Goal: Information Seeking & Learning: Learn about a topic

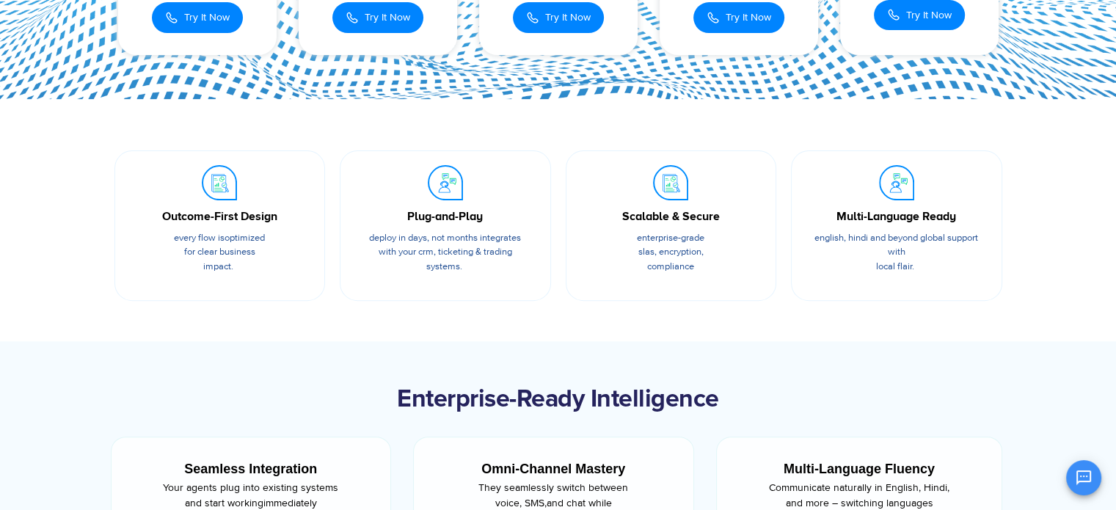
scroll to position [440, 0]
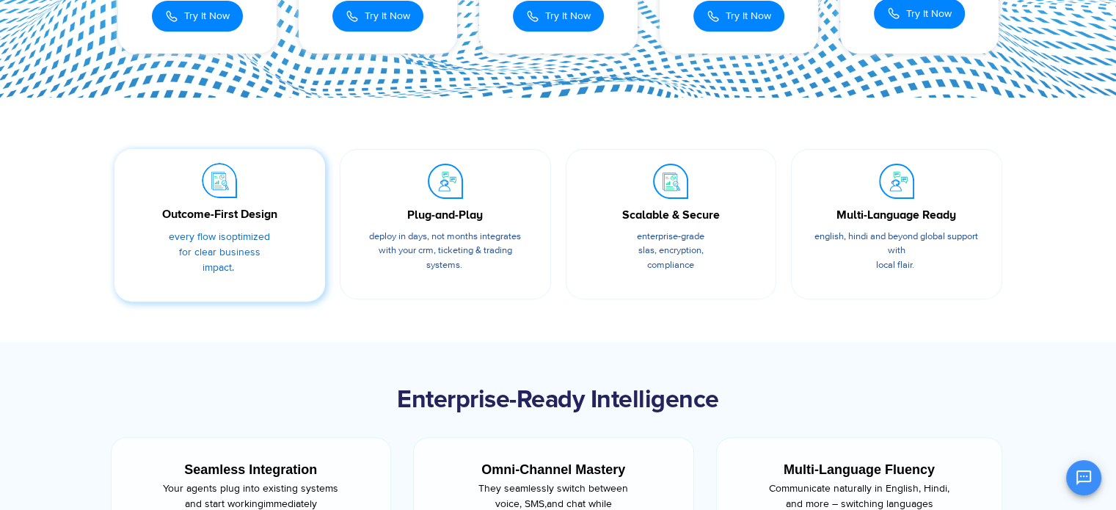
click at [266, 267] on p "Every flow is optimized for clear business impact." at bounding box center [219, 252] width 167 height 46
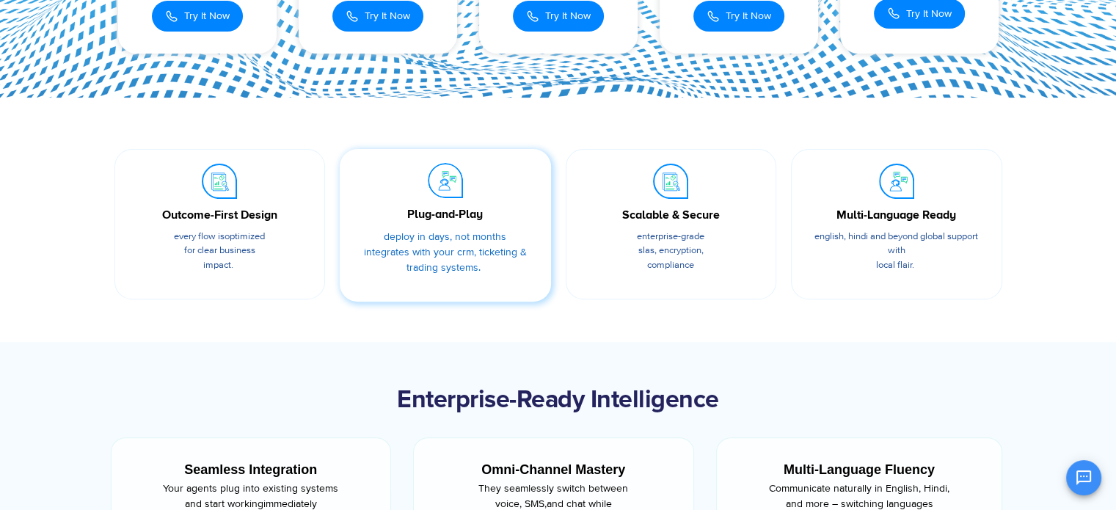
click at [400, 269] on p "Deploy in days, not months integrates with your CRM, ticketing & trading system…" at bounding box center [445, 252] width 167 height 46
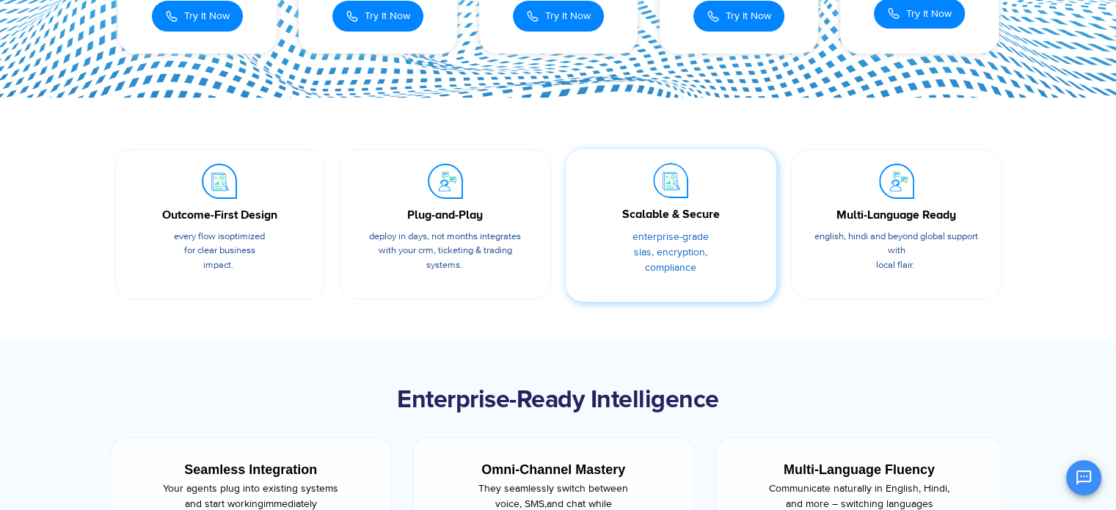
click at [723, 265] on p "Enterprise-grade SLAs, encryption, compliance" at bounding box center [671, 252] width 167 height 46
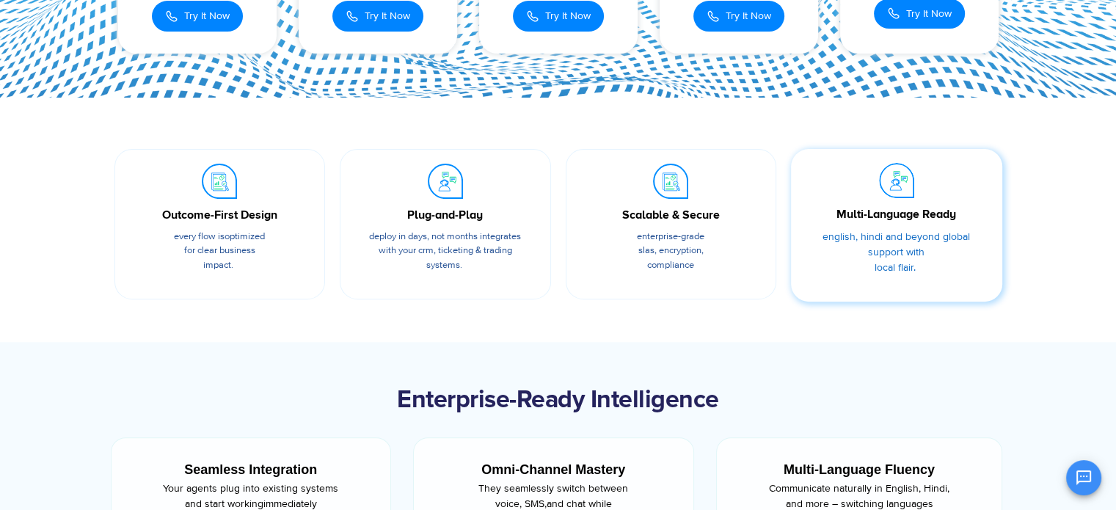
click at [828, 263] on p "English, Hindi and beyond global support with local flair." at bounding box center [896, 252] width 167 height 46
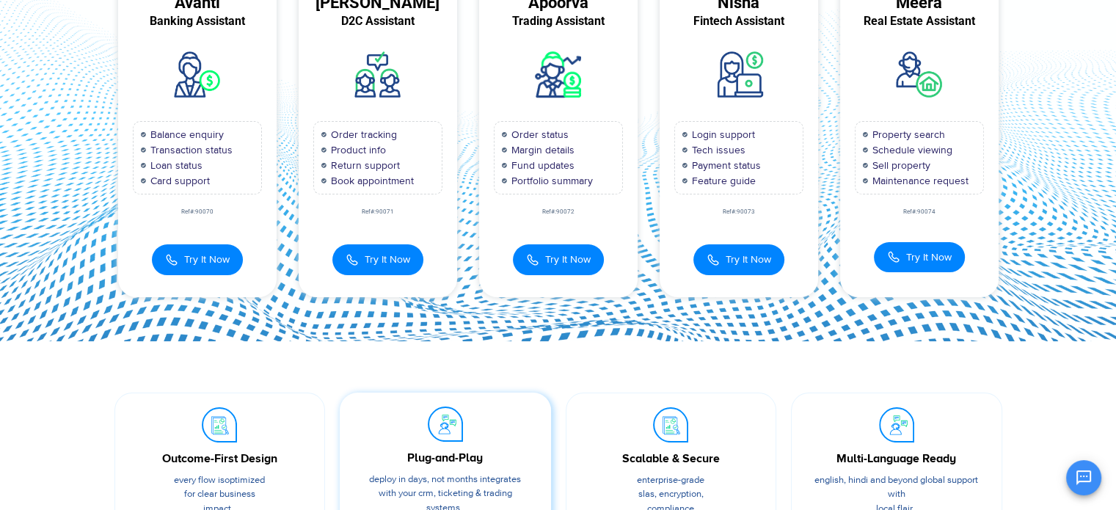
scroll to position [0, 0]
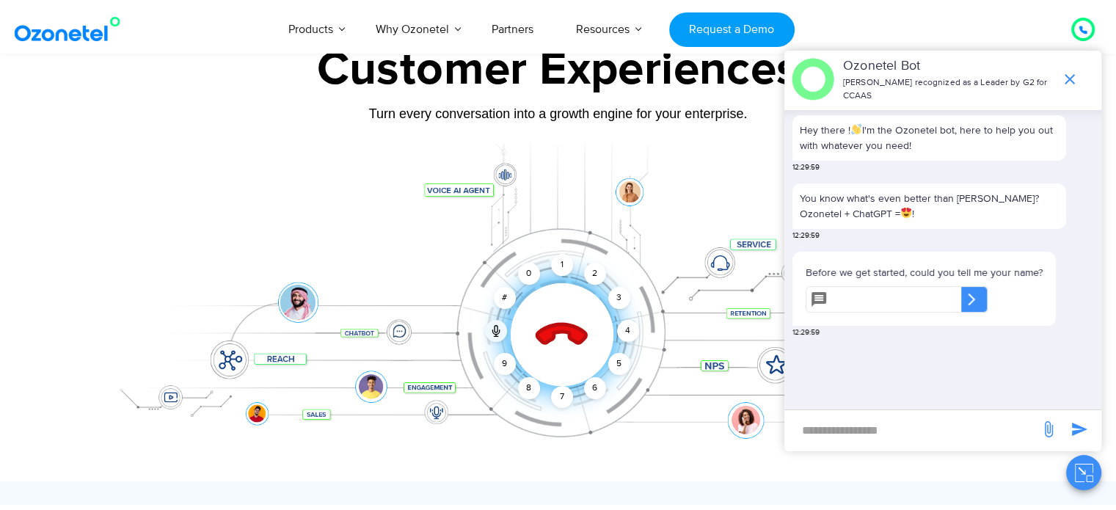
scroll to position [147, 0]
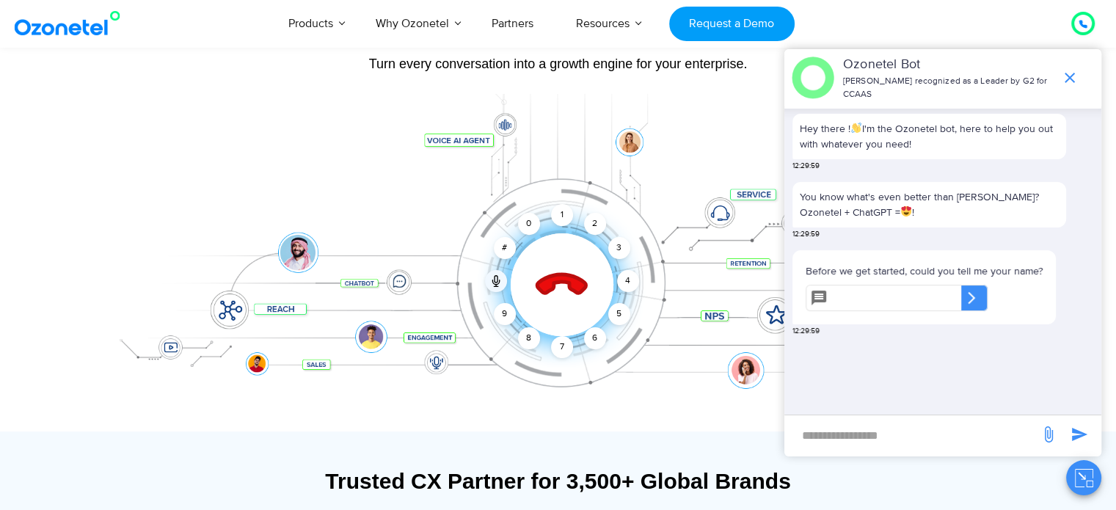
click at [545, 293] on icon at bounding box center [561, 285] width 51 height 51
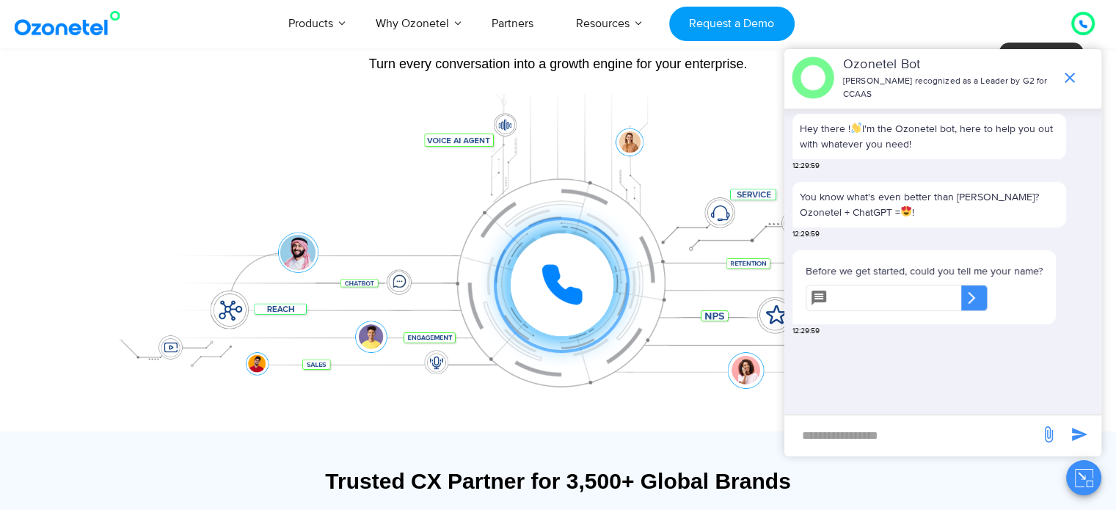
click at [184, 501] on div "Trusted CX Partner for 3,500+ Global Brands" at bounding box center [558, 488] width 902 height 40
click at [1077, 79] on icon "end chat or minimize" at bounding box center [1070, 78] width 18 height 18
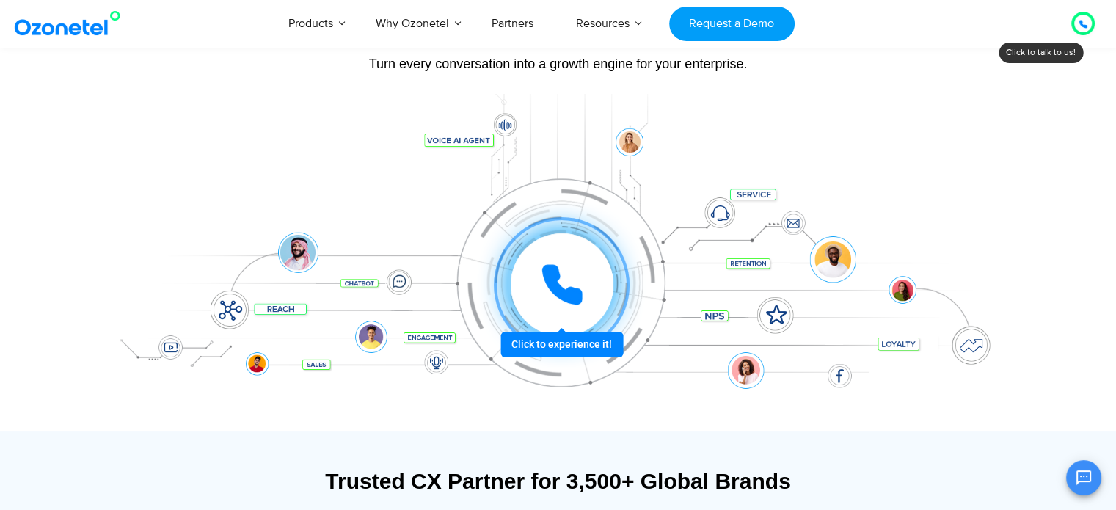
click at [560, 287] on icon at bounding box center [562, 284] width 37 height 37
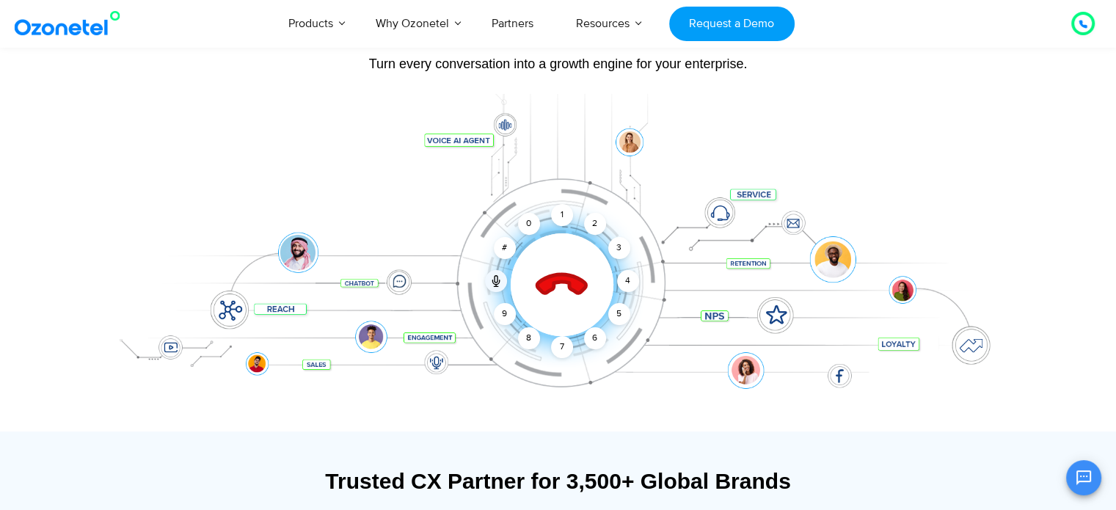
click at [1062, 375] on div at bounding box center [558, 182] width 1116 height 500
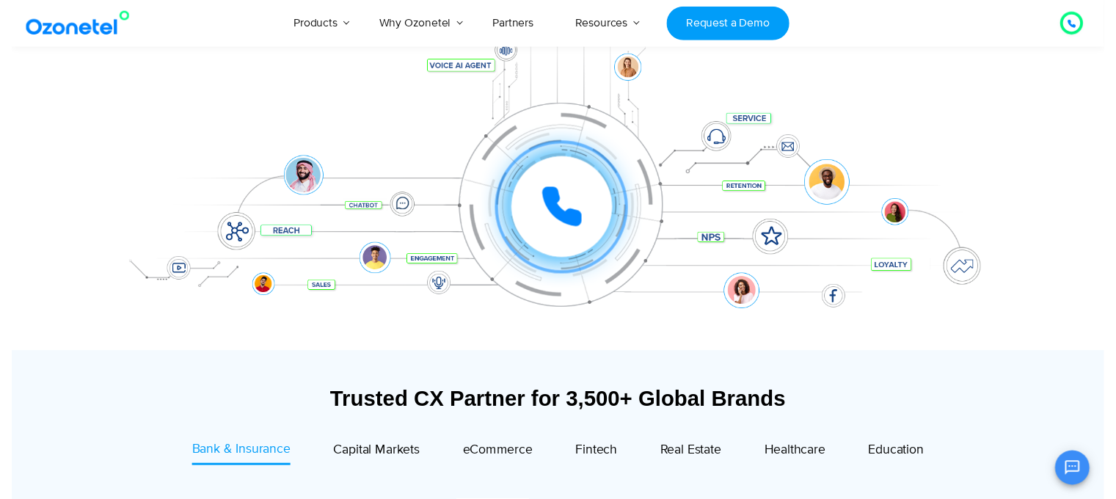
scroll to position [73, 0]
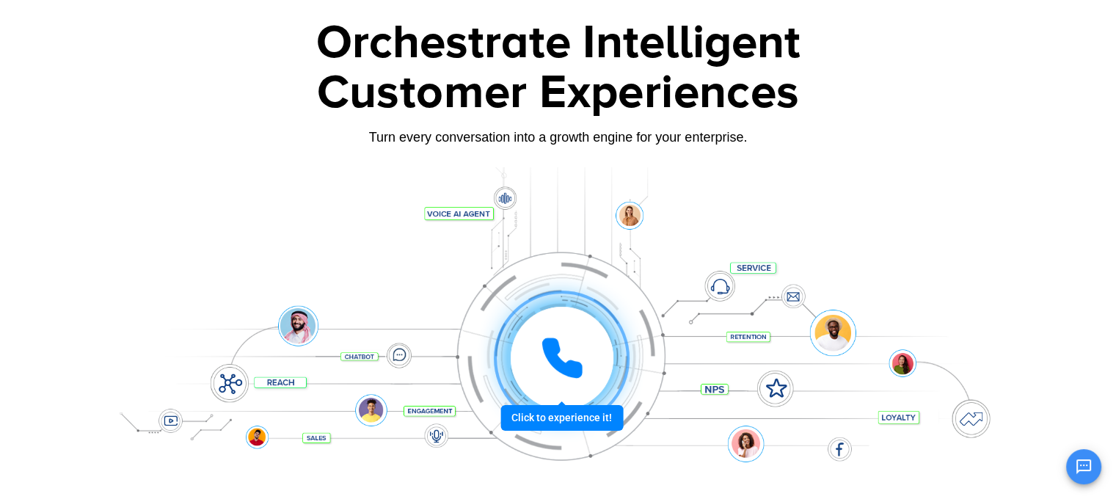
click at [576, 410] on div at bounding box center [561, 358] width 109 height 109
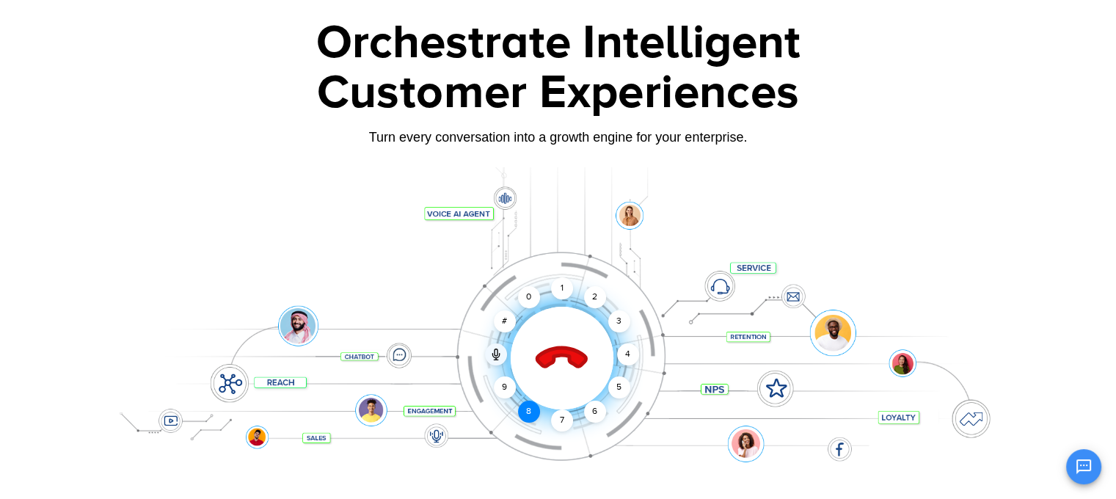
click at [536, 412] on div "8" at bounding box center [529, 412] width 22 height 22
click at [555, 419] on div "7" at bounding box center [562, 420] width 22 height 22
click at [555, 420] on div "7" at bounding box center [562, 420] width 22 height 22
click at [519, 294] on div "0" at bounding box center [529, 297] width 22 height 22
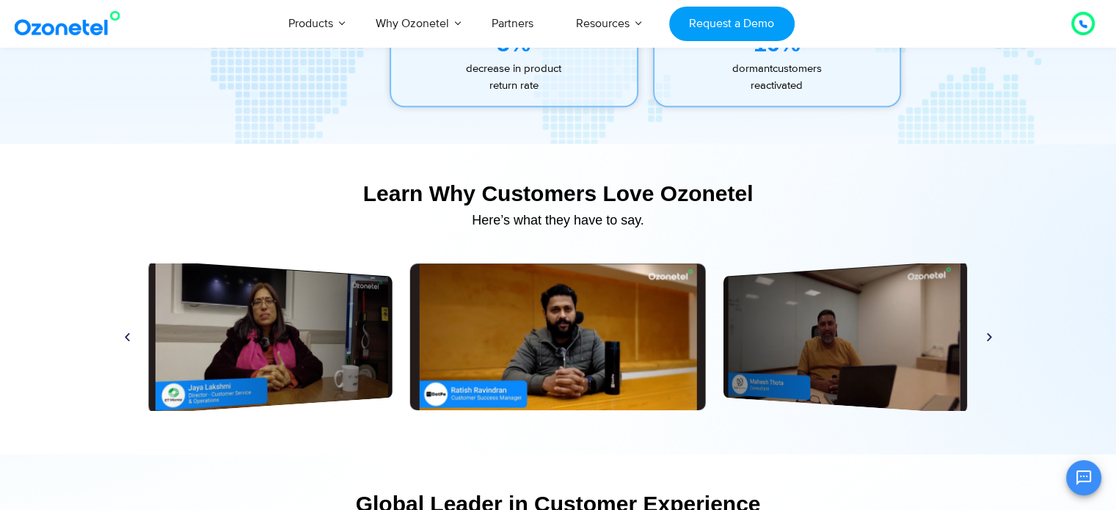
scroll to position [6865, 0]
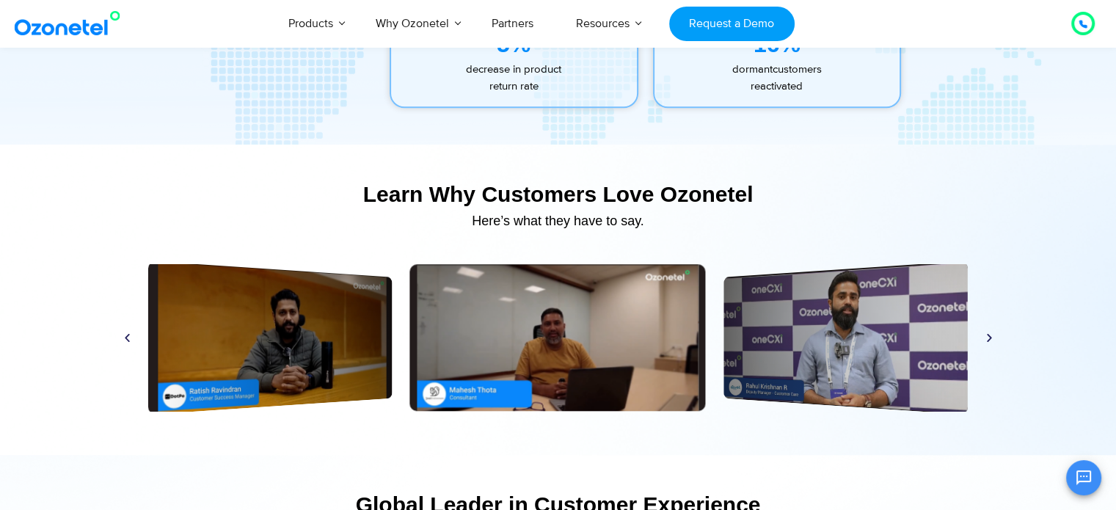
click at [988, 340] on icon "Next slide" at bounding box center [989, 337] width 11 height 11
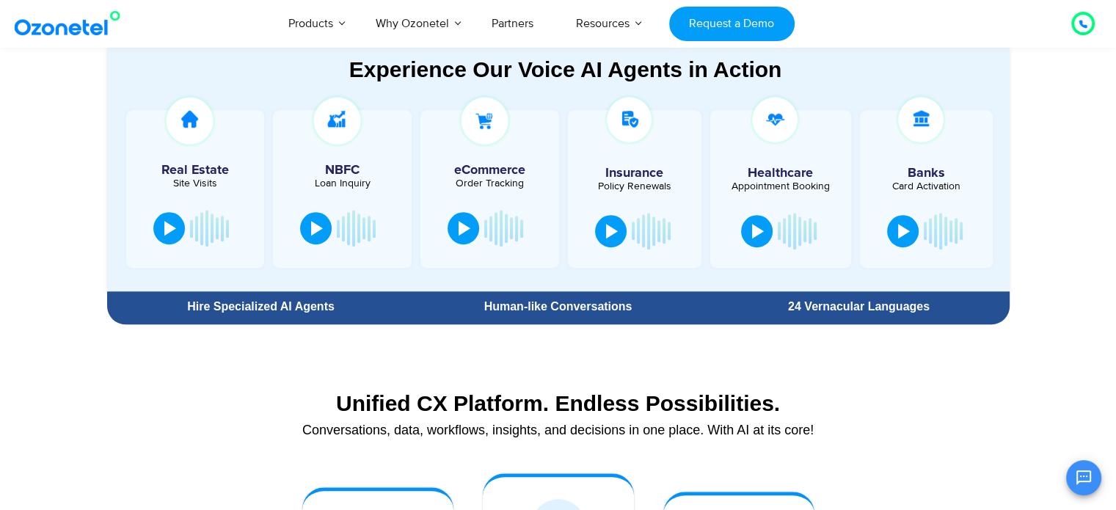
scroll to position [807, 0]
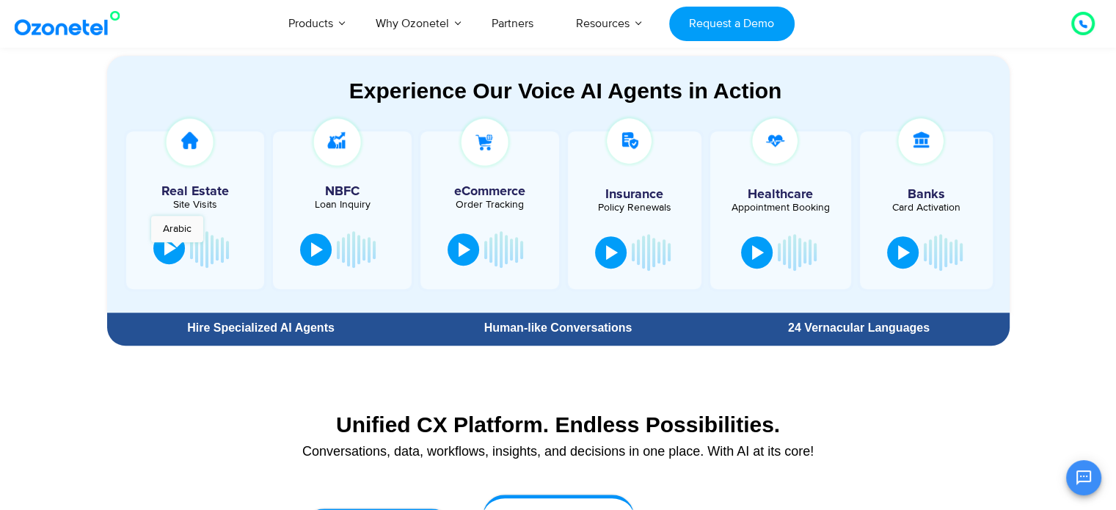
click at [177, 248] on button at bounding box center [169, 248] width 32 height 32
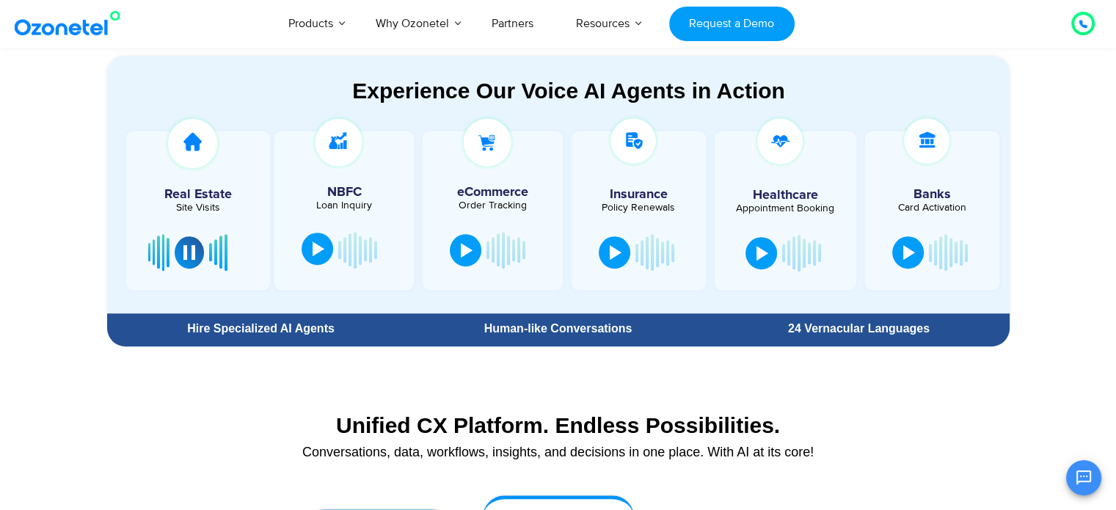
click at [315, 243] on div at bounding box center [319, 248] width 12 height 15
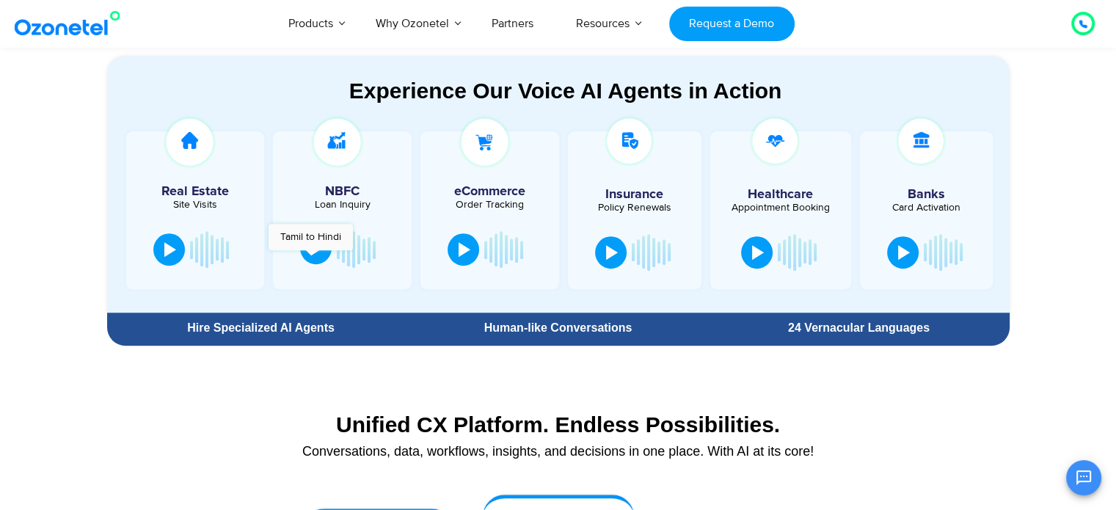
click at [311, 259] on button at bounding box center [316, 248] width 32 height 32
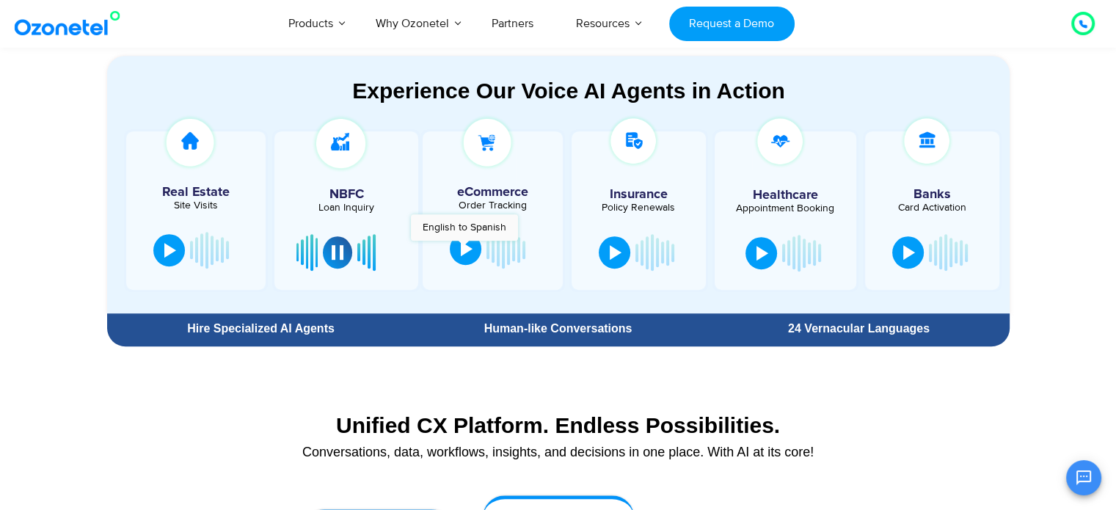
click at [464, 248] on div at bounding box center [467, 248] width 12 height 15
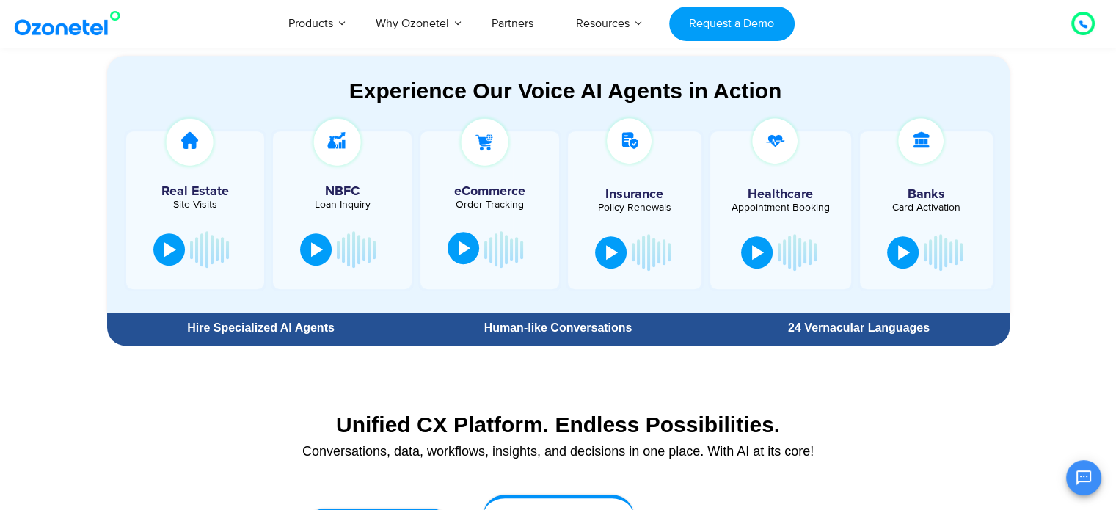
click at [464, 248] on div at bounding box center [464, 248] width 12 height 15
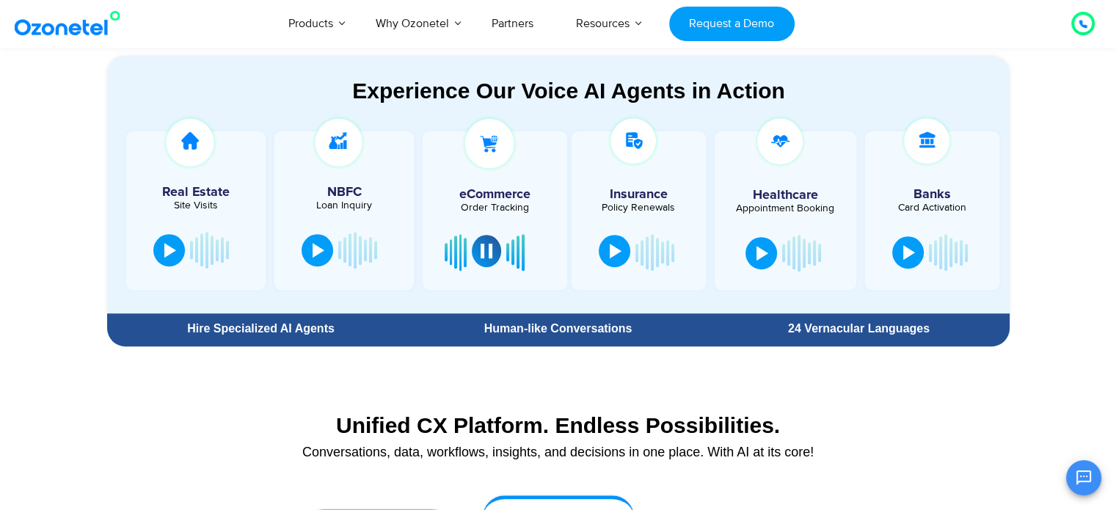
click at [613, 249] on div at bounding box center [616, 251] width 12 height 15
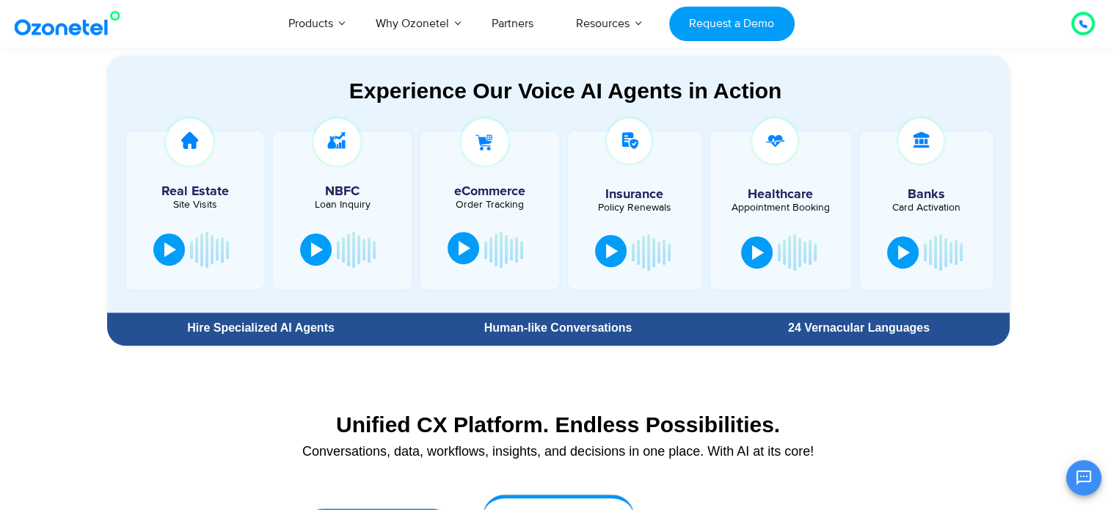
click at [613, 249] on div at bounding box center [612, 251] width 12 height 15
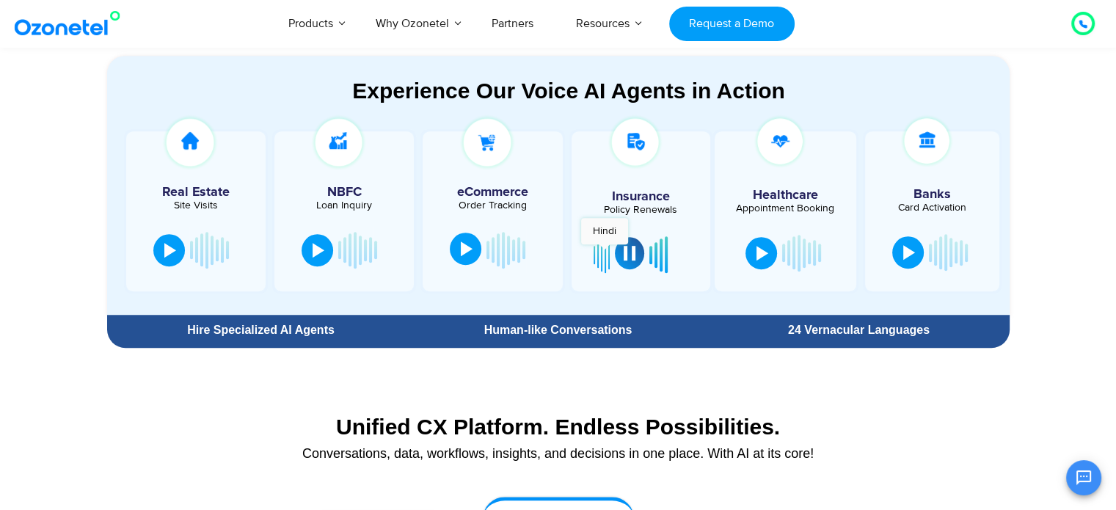
click at [632, 248] on button at bounding box center [629, 253] width 29 height 32
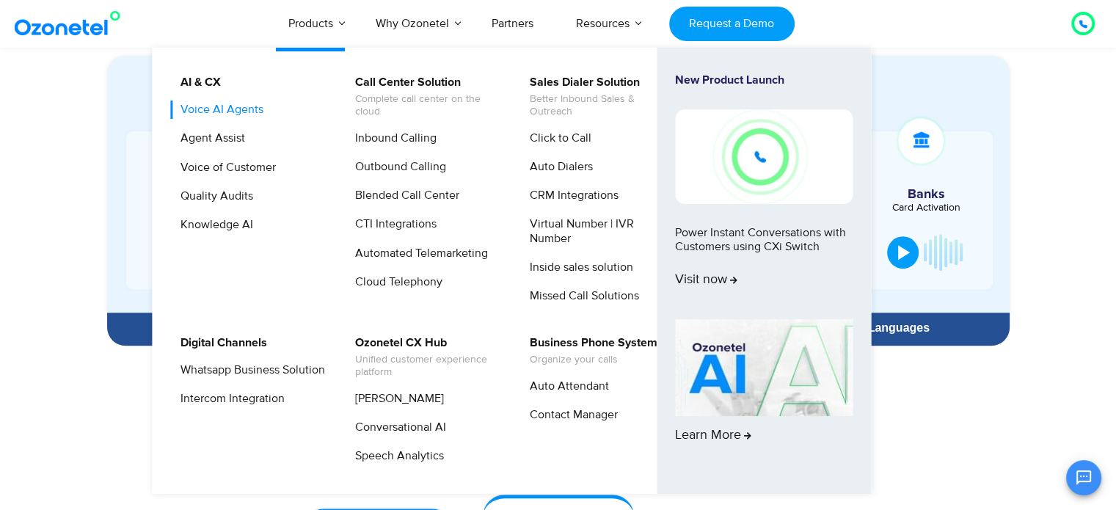
click at [240, 108] on link "Voice AI Agents" at bounding box center [218, 110] width 95 height 18
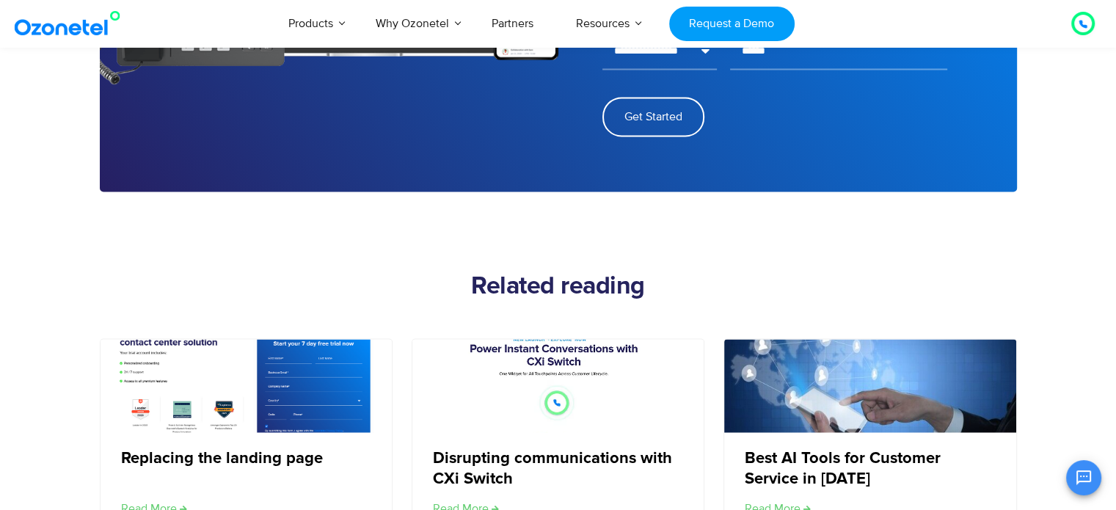
scroll to position [2232, 0]
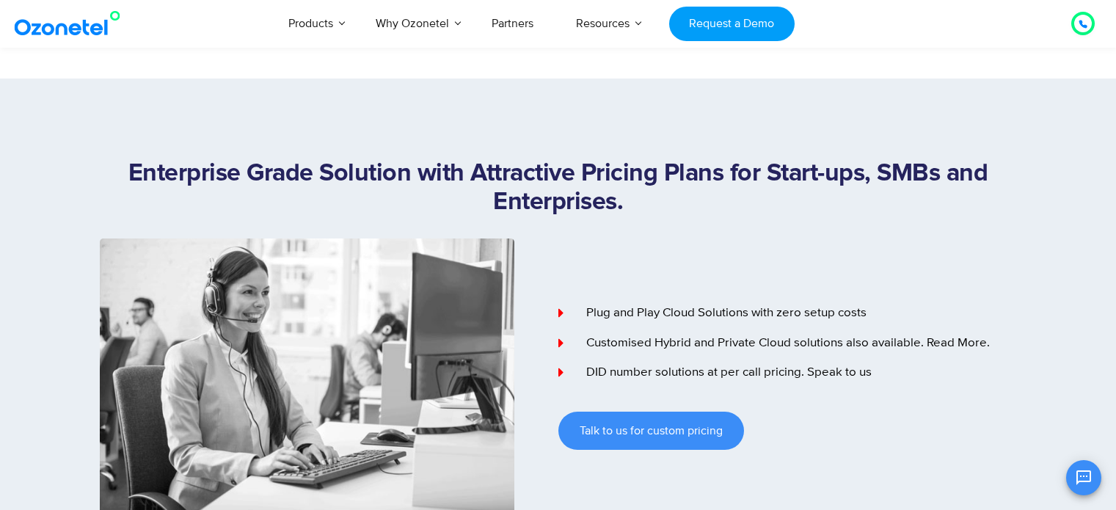
scroll to position [588, 0]
